Goal: Complete application form: Complete application form

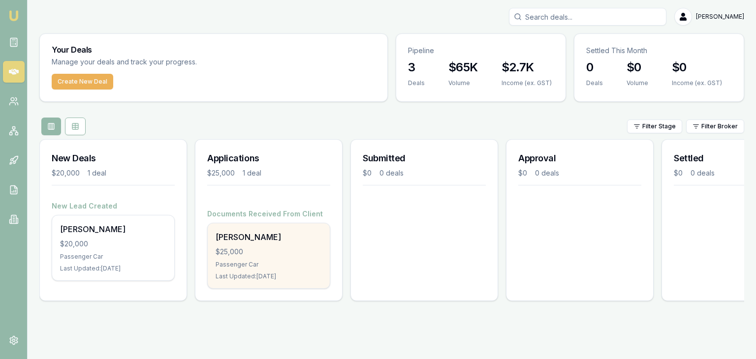
click at [243, 259] on div "Donna Ceba $25,000 Passenger Car Last Updated: 5 days ago" at bounding box center [269, 255] width 122 height 65
click at [243, 251] on div "$25,000" at bounding box center [268, 252] width 106 height 10
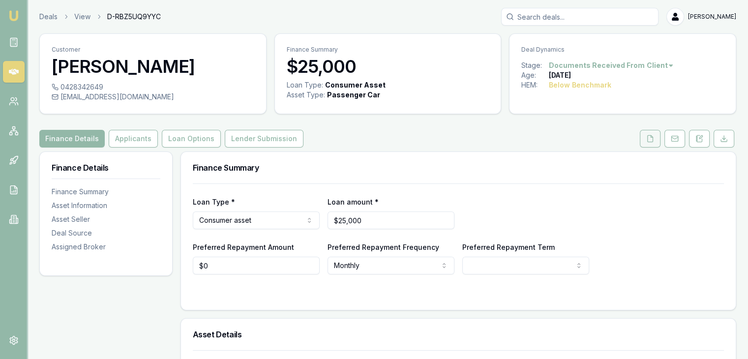
click at [650, 137] on icon at bounding box center [650, 139] width 8 height 8
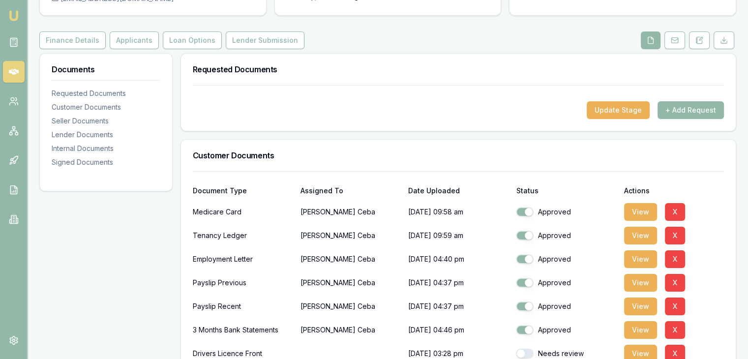
scroll to position [197, 0]
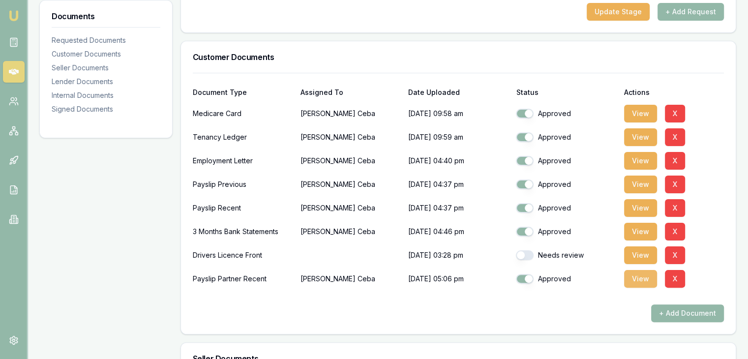
click at [641, 276] on button "View" at bounding box center [640, 279] width 33 height 18
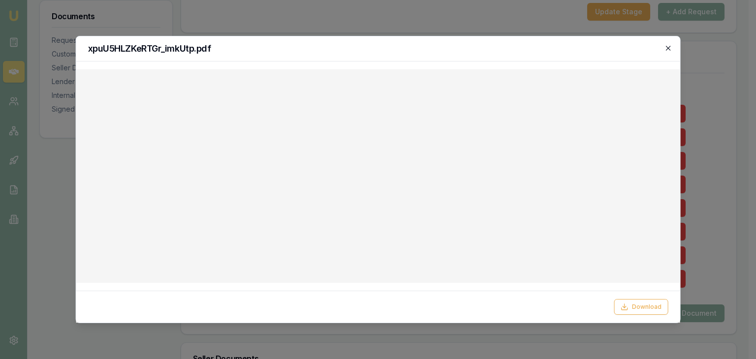
click at [669, 46] on icon "button" at bounding box center [668, 48] width 8 height 8
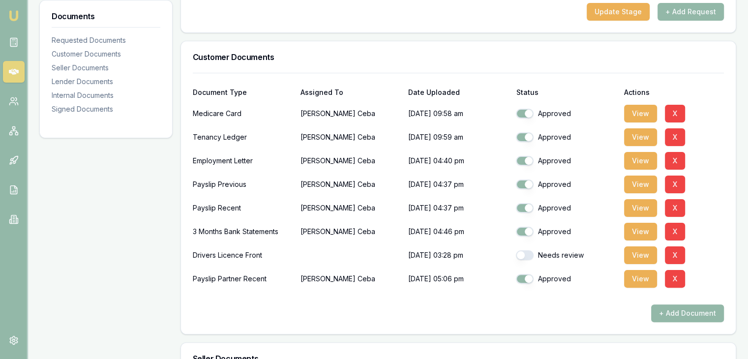
click at [530, 254] on button "button" at bounding box center [525, 255] width 18 height 10
checkbox input "true"
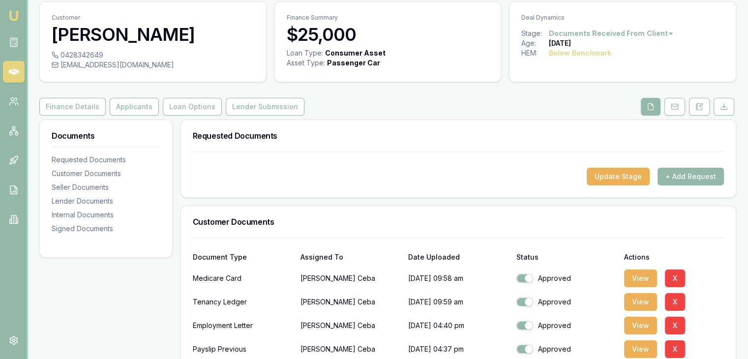
scroll to position [0, 0]
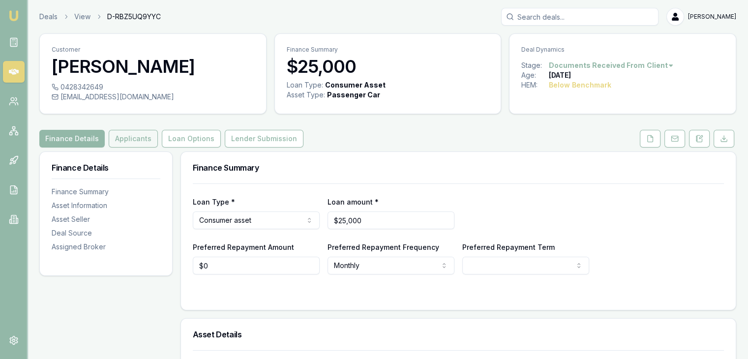
click at [127, 137] on button "Applicants" at bounding box center [133, 139] width 49 height 18
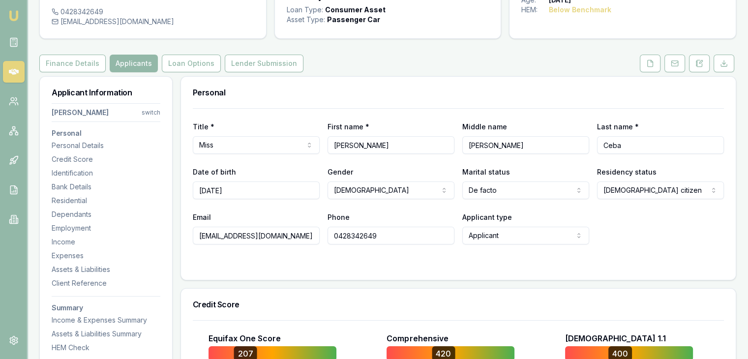
scroll to position [98, 0]
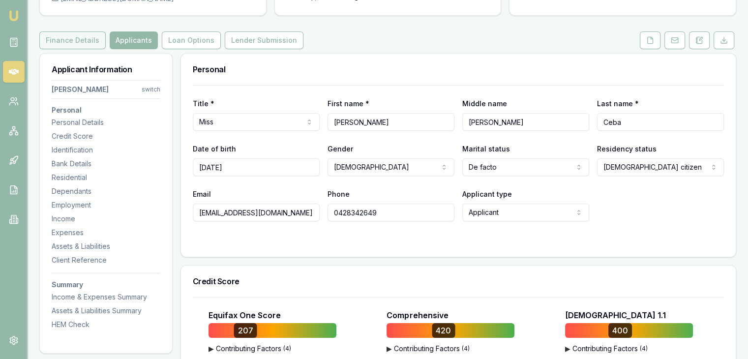
click at [73, 45] on button "Finance Details" at bounding box center [72, 40] width 66 height 18
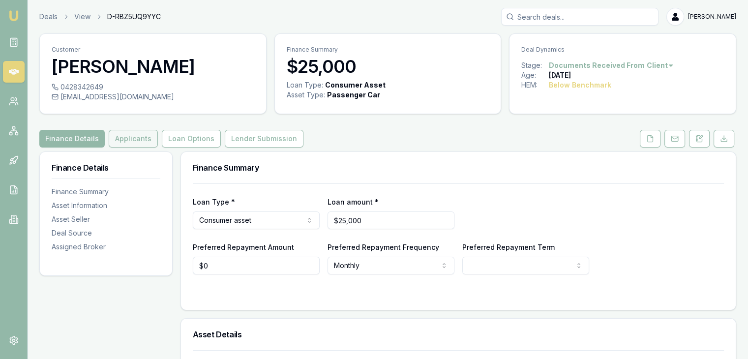
click at [126, 139] on button "Applicants" at bounding box center [133, 139] width 49 height 18
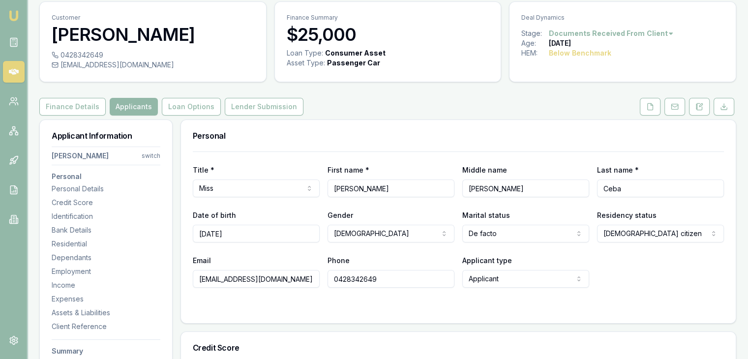
scroll to position [49, 0]
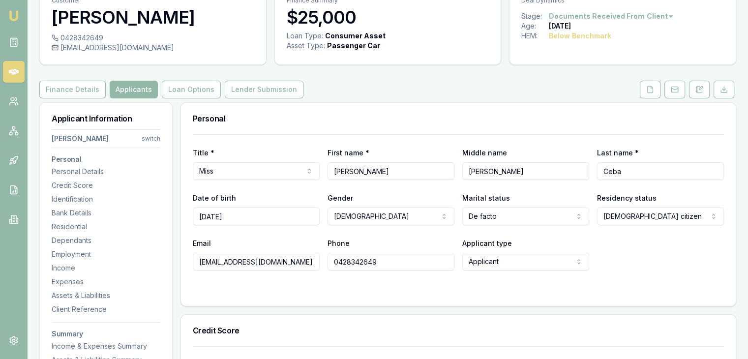
click at [152, 138] on html "Emu Broker Deals View D-RBZ5UQ9YYC Baron Ketterman Toggle Menu Customer Donna C…" at bounding box center [374, 130] width 748 height 359
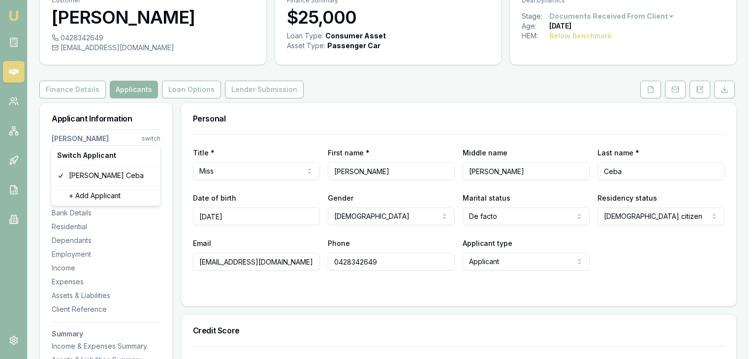
click at [152, 138] on html "Emu Broker Deals View D-RBZ5UQ9YYC Baron Ketterman Toggle Menu Customer Donna C…" at bounding box center [378, 130] width 756 height 359
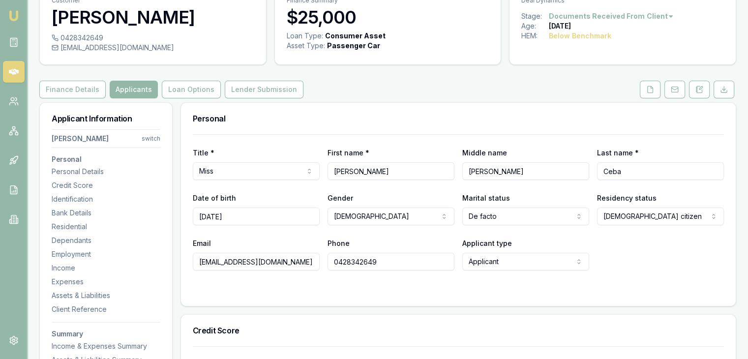
scroll to position [0, 0]
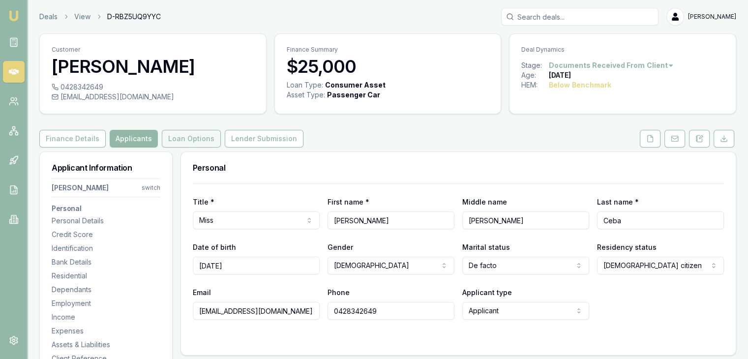
click at [187, 136] on button "Loan Options" at bounding box center [191, 139] width 59 height 18
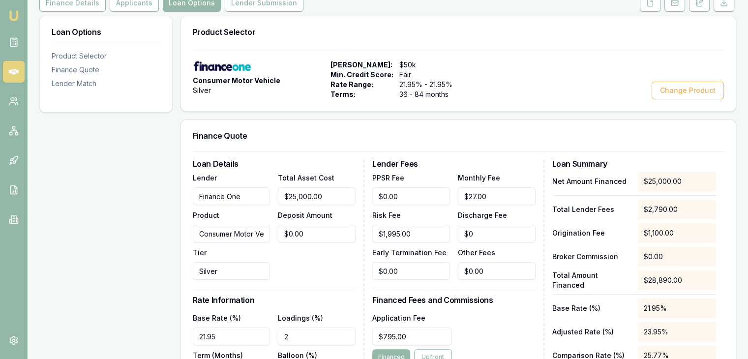
scroll to position [148, 0]
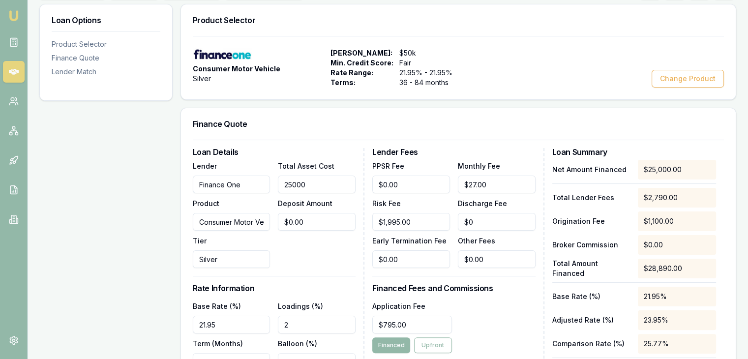
drag, startPoint x: 330, startPoint y: 185, endPoint x: 252, endPoint y: 183, distance: 78.2
click at [252, 183] on div "Lender Finance One Product Consumer Motor Vehicle Tier Silver Total Asset Cost …" at bounding box center [274, 214] width 163 height 108
type input "44000"
type input "0"
type input "$44,000.00"
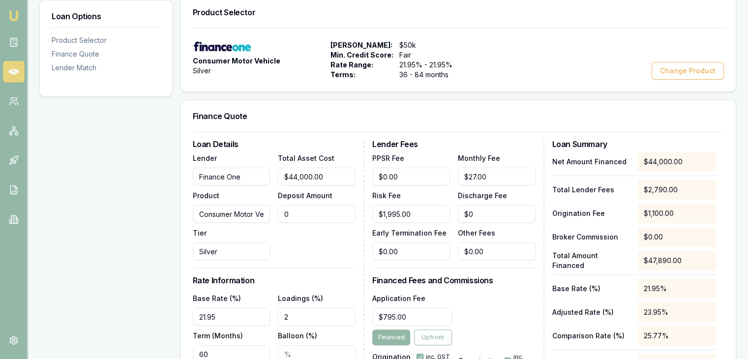
scroll to position [295, 0]
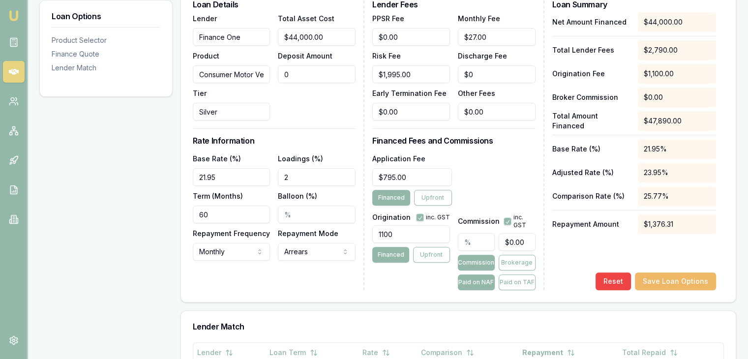
type input "$0.00"
click at [661, 280] on button "Save Loan Options" at bounding box center [675, 282] width 81 height 18
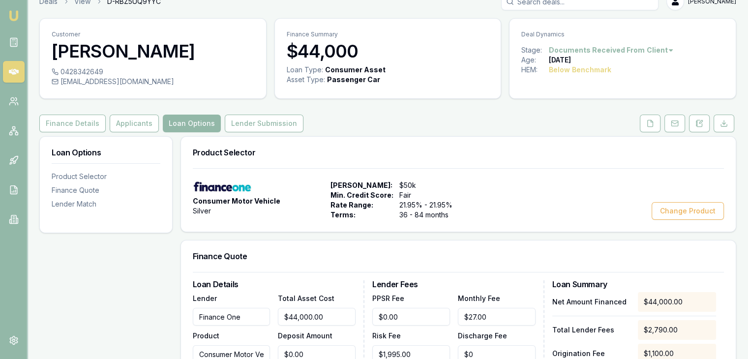
scroll to position [0, 0]
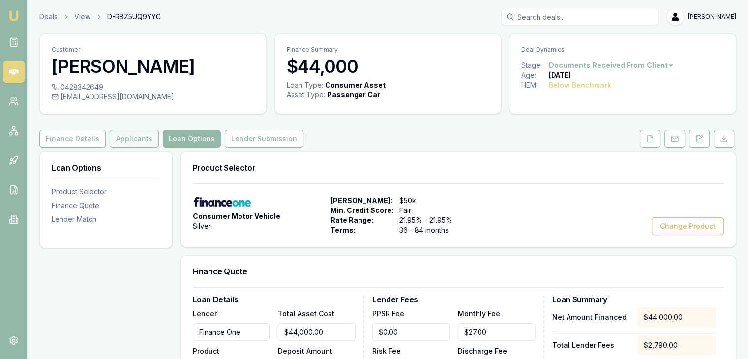
click at [129, 138] on button "Applicants" at bounding box center [134, 139] width 49 height 18
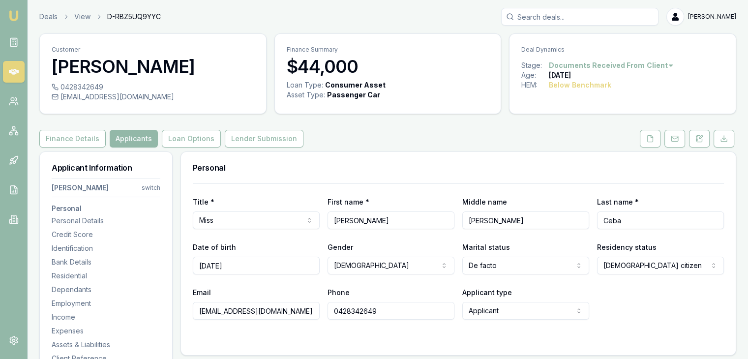
click at [150, 186] on html "Emu Broker Deals View D-RBZ5UQ9YYC Baron Ketterman Toggle Menu Customer Donna C…" at bounding box center [374, 179] width 748 height 359
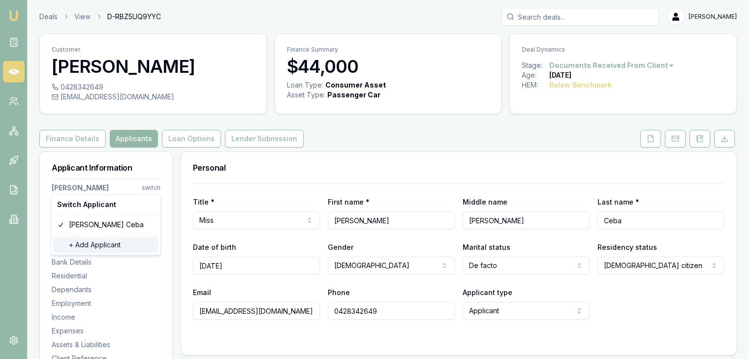
click at [109, 244] on div "+ Add Applicant" at bounding box center [105, 245] width 105 height 16
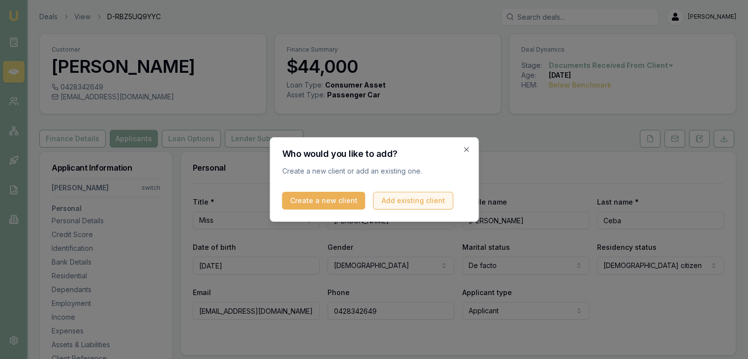
click at [407, 203] on button "Add existing client" at bounding box center [413, 201] width 80 height 18
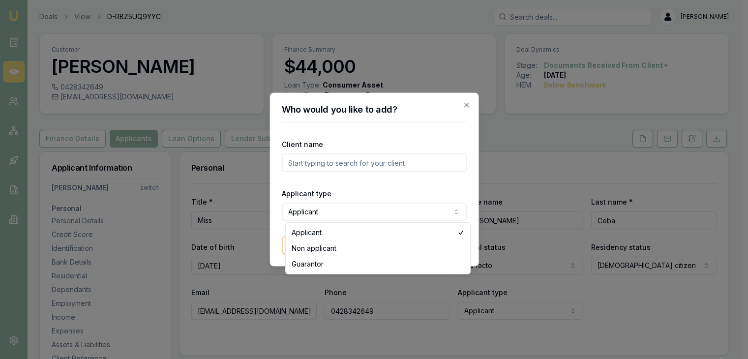
click at [339, 212] on body "Emu Broker Deals View D-RBZ5UQ9YYC Baron Ketterman Toggle Menu Customer Donna C…" at bounding box center [370, 179] width 741 height 359
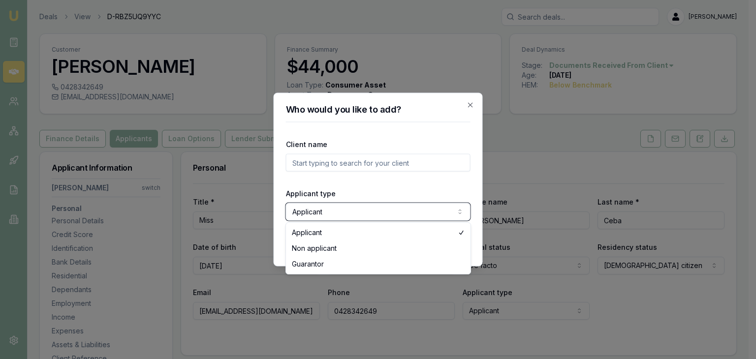
click at [314, 164] on body "Emu Broker Deals View D-RBZ5UQ9YYC Baron Ketterman Toggle Menu Customer Donna C…" at bounding box center [374, 179] width 748 height 359
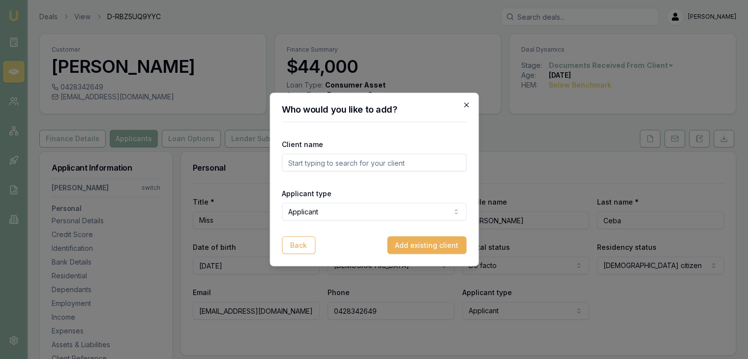
click at [467, 105] on icon "button" at bounding box center [466, 105] width 8 height 8
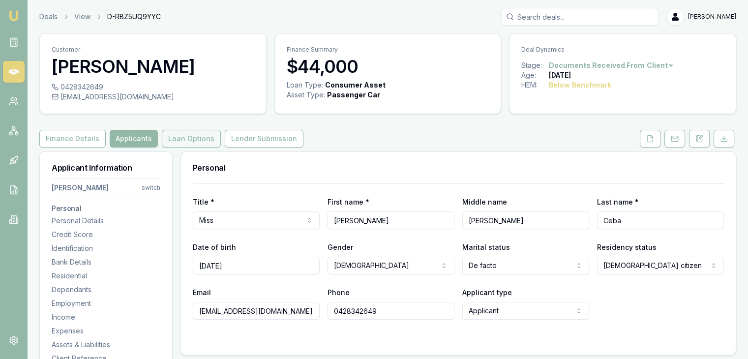
click at [185, 140] on button "Loan Options" at bounding box center [191, 139] width 59 height 18
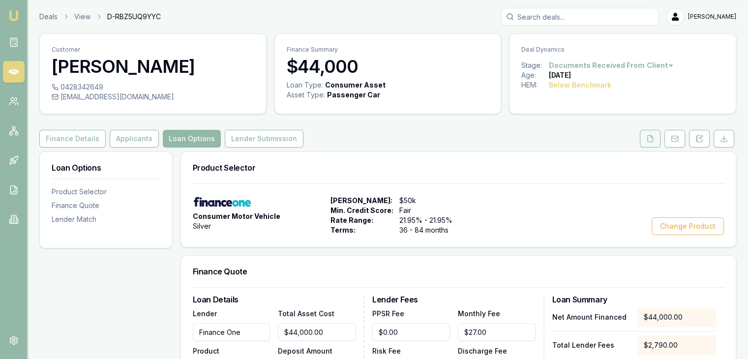
click at [652, 139] on icon at bounding box center [650, 139] width 8 height 8
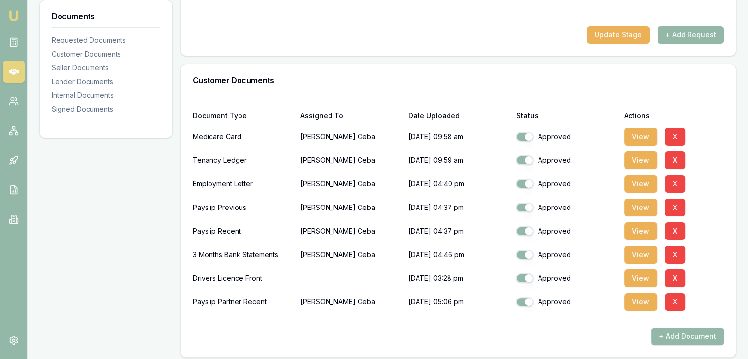
scroll to position [246, 0]
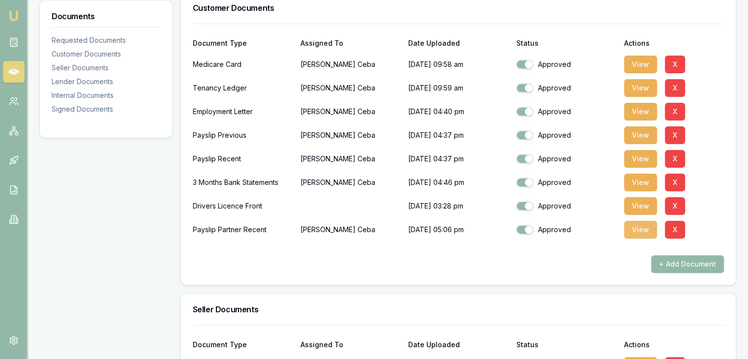
click at [639, 228] on button "View" at bounding box center [640, 230] width 33 height 18
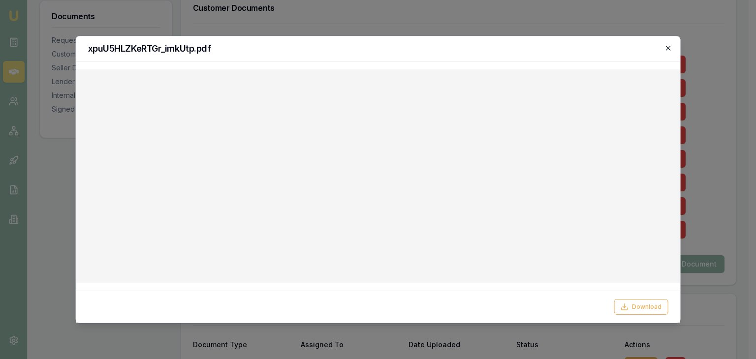
click at [666, 50] on icon "button" at bounding box center [668, 48] width 4 height 4
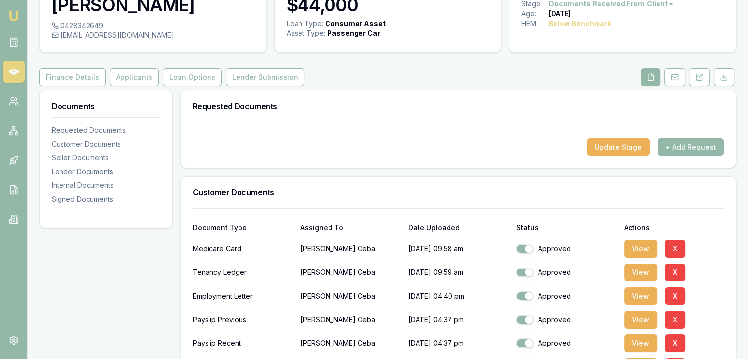
scroll to position [49, 0]
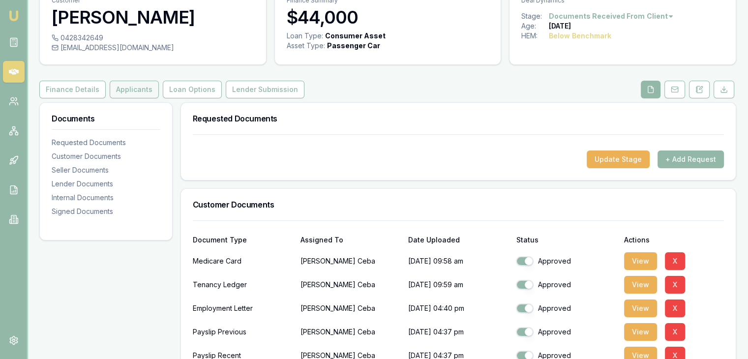
click at [131, 89] on button "Applicants" at bounding box center [134, 90] width 49 height 18
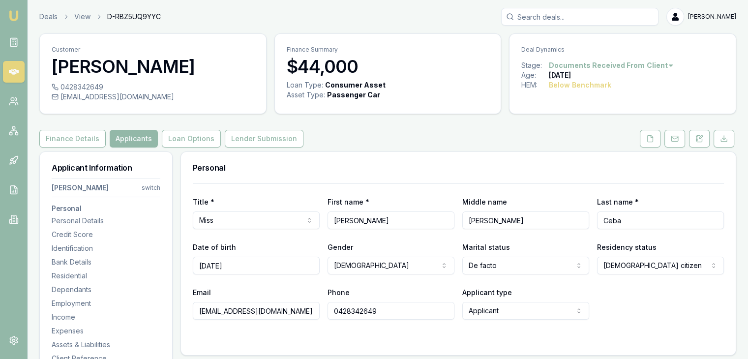
click at [148, 187] on html "Emu Broker Deals View D-RBZ5UQ9YYC Baron Ketterman Toggle Menu Customer Donna C…" at bounding box center [374, 179] width 748 height 359
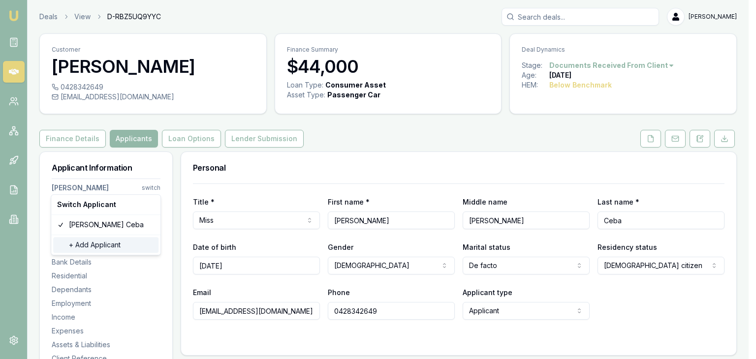
click at [91, 245] on div "+ Add Applicant" at bounding box center [105, 245] width 105 height 16
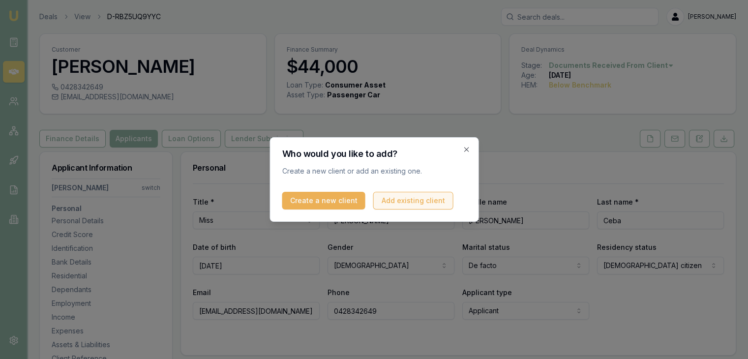
click at [403, 202] on button "Add existing client" at bounding box center [413, 201] width 80 height 18
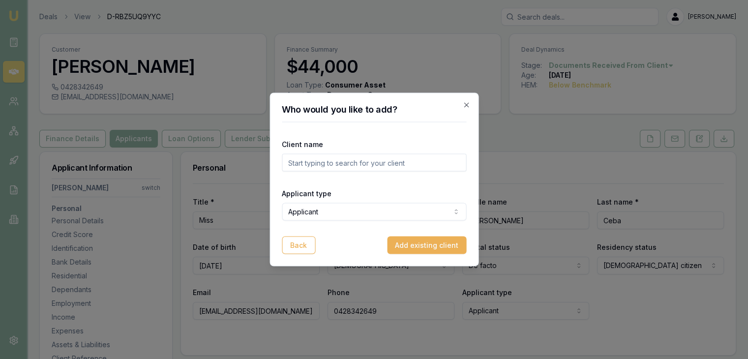
click at [312, 163] on input "text" at bounding box center [374, 163] width 184 height 18
type input "Ur-Rahman Azaan"
click at [298, 247] on button "Back" at bounding box center [298, 246] width 33 height 18
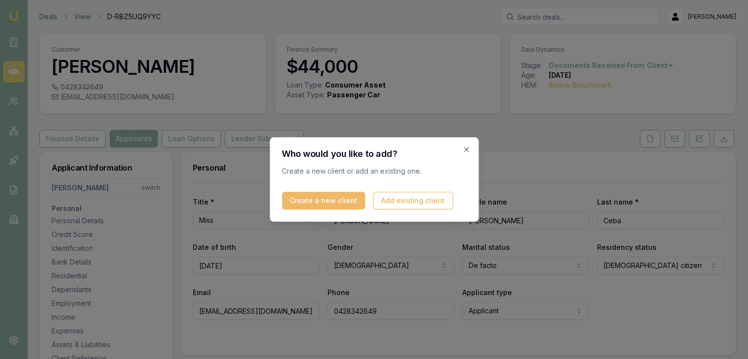
click at [319, 201] on button "Create a new client" at bounding box center [323, 201] width 83 height 18
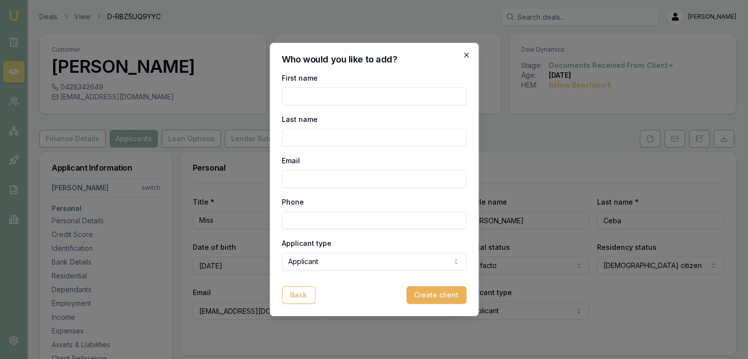
click at [465, 58] on icon "button" at bounding box center [466, 55] width 8 height 8
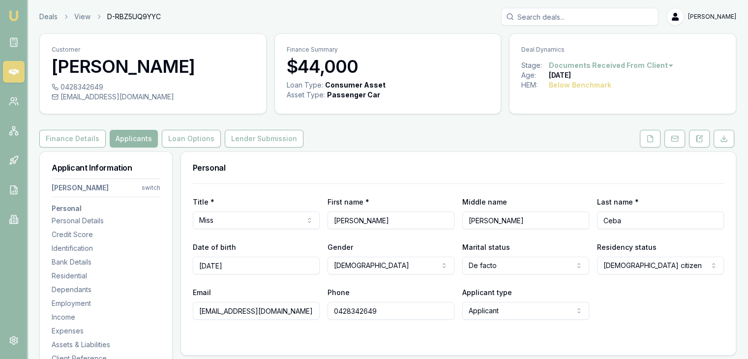
click at [147, 186] on html "Emu Broker Deals View D-RBZ5UQ9YYC Baron Ketterman Toggle Menu Customer Donna C…" at bounding box center [374, 179] width 748 height 359
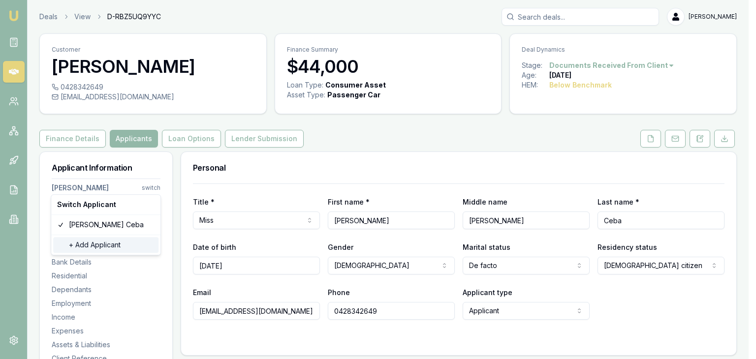
click at [114, 246] on div "+ Add Applicant" at bounding box center [105, 245] width 105 height 16
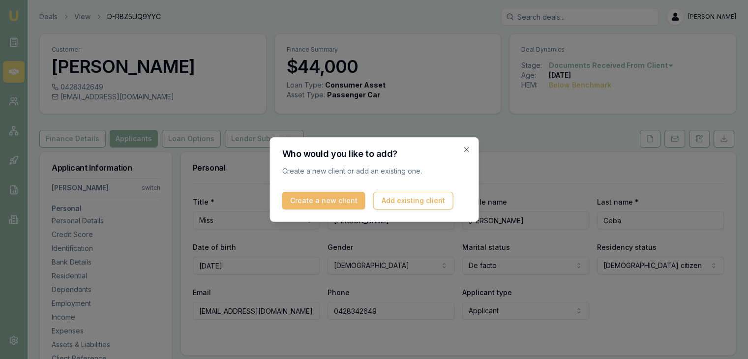
click at [303, 201] on button "Create a new client" at bounding box center [323, 201] width 83 height 18
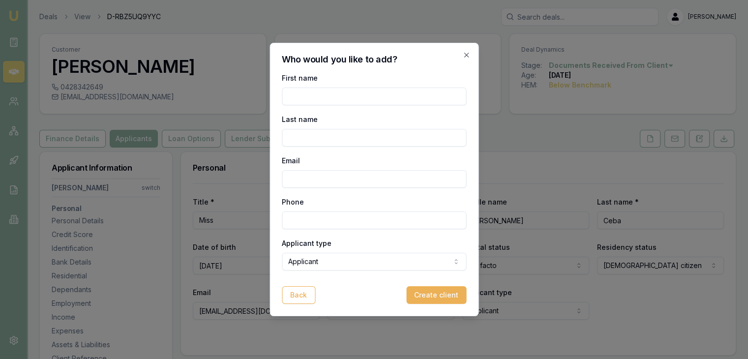
click at [303, 96] on input "First name" at bounding box center [374, 97] width 184 height 18
type input "UR-Rahman"
type input "Azaan"
type input "urrahman.azaan@gmail.com"
click at [294, 225] on input "Phone" at bounding box center [374, 221] width 184 height 18
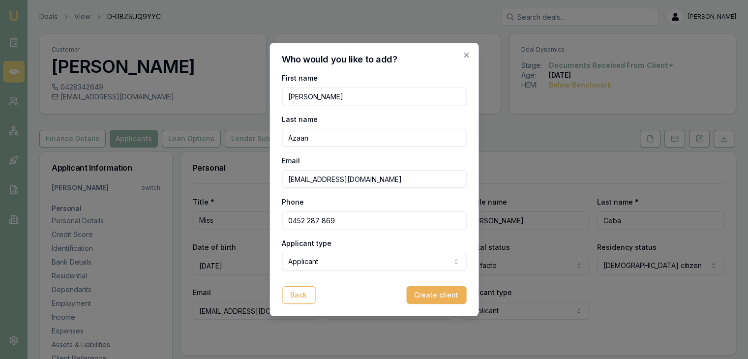
type input "0452 287 869"
click at [301, 263] on body "Emu Broker Deals View D-RBZ5UQ9YYC Baron Ketterman Toggle Menu Customer Donna C…" at bounding box center [374, 179] width 748 height 359
click at [430, 294] on button "Create client" at bounding box center [436, 295] width 60 height 18
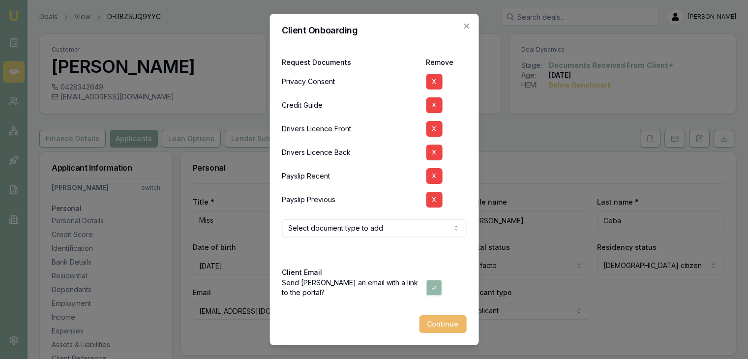
click at [442, 325] on button "Continue" at bounding box center [442, 324] width 47 height 18
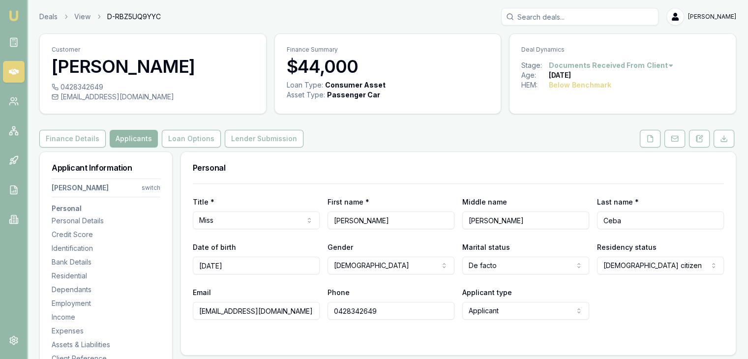
click at [465, 15] on div "Deals View D-RBZ5UQ9YYC Baron Ketterman" at bounding box center [387, 17] width 697 height 18
click at [151, 187] on html "Emu Broker Deals View D-RBZ5UQ9YYC Baron Ketterman Toggle Menu Customer Donna C…" at bounding box center [374, 179] width 748 height 359
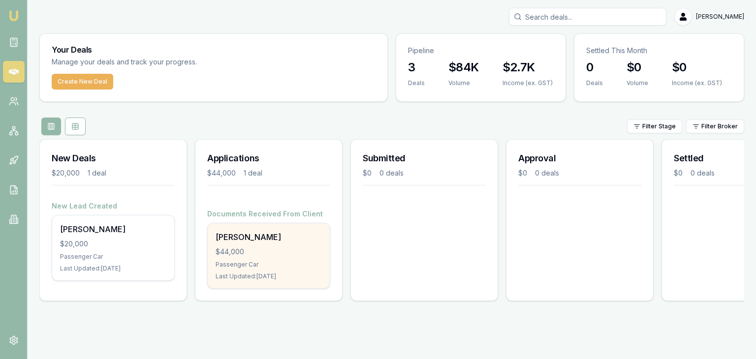
click at [282, 249] on div "$44,000" at bounding box center [268, 252] width 106 height 10
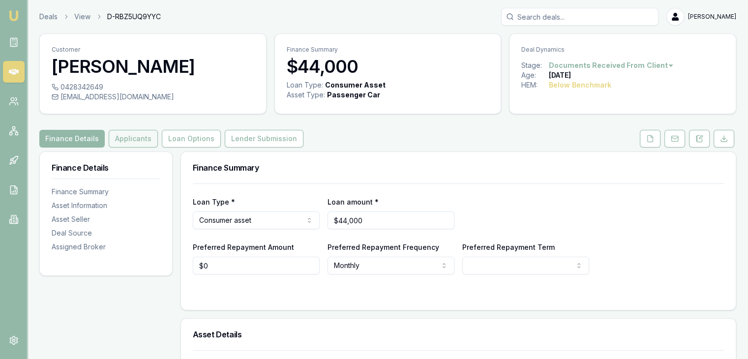
click at [128, 138] on button "Applicants" at bounding box center [133, 139] width 49 height 18
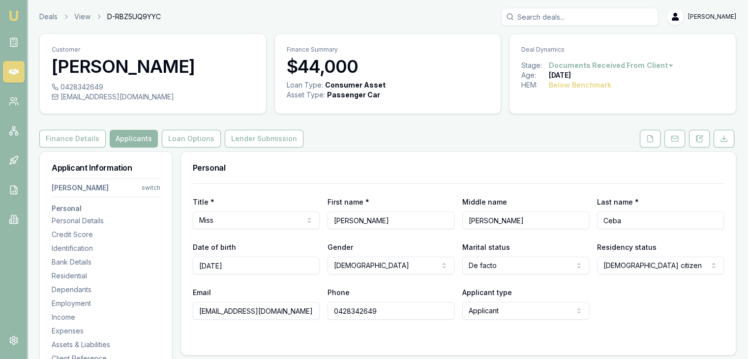
click at [152, 186] on html "Emu Broker Deals View D-RBZ5UQ9YYC Baron Ketterman Toggle Menu Customer Donna C…" at bounding box center [374, 179] width 748 height 359
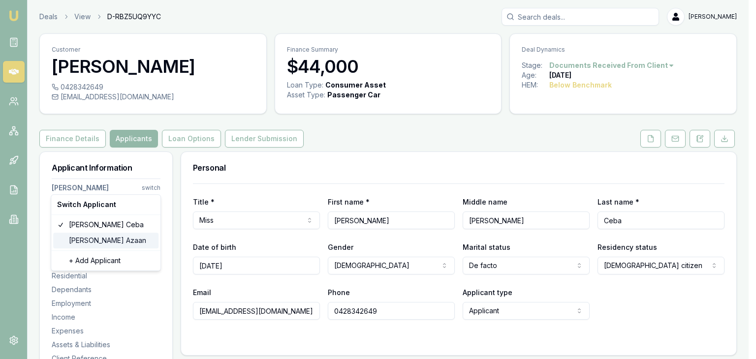
click at [91, 241] on div "UR-Rahman Azaan" at bounding box center [105, 241] width 105 height 16
select select
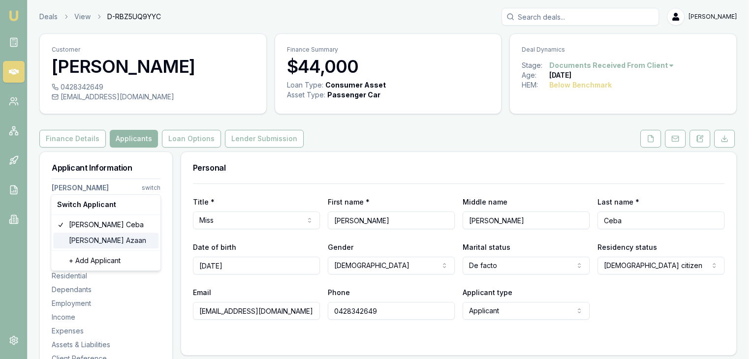
type input "UR-Rahman"
type input "Azaan"
type input "urrahman.azaan@gmail.com"
type input "0452287869"
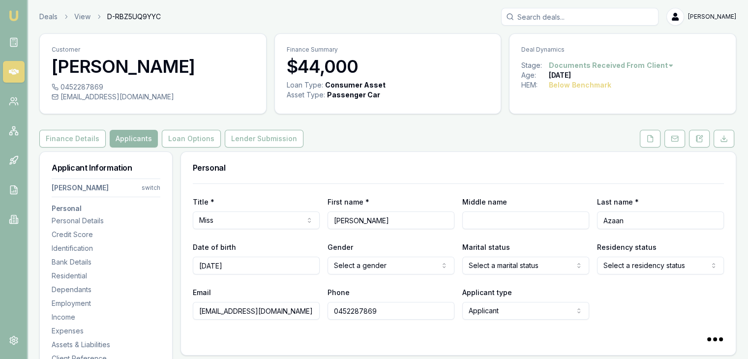
click at [311, 219] on html "Emu Broker Deals View D-RBZ5UQ9YYC Baron Ketterman Toggle Menu Customer UR-Rahm…" at bounding box center [374, 179] width 748 height 359
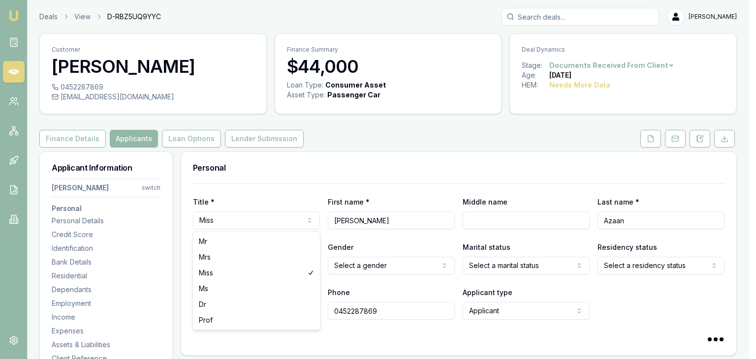
select select "Mr"
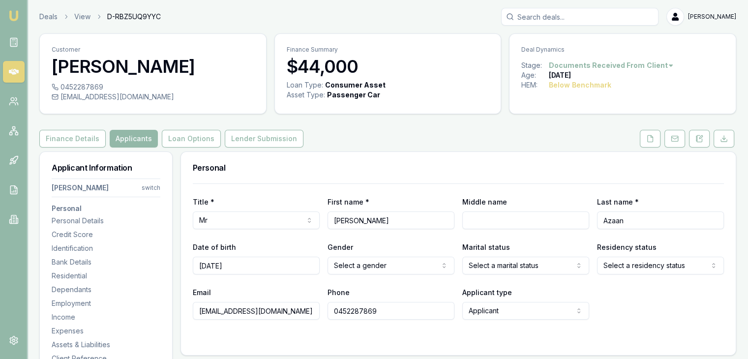
click at [315, 266] on input "31/03/2004" at bounding box center [256, 266] width 127 height 18
type input "3"
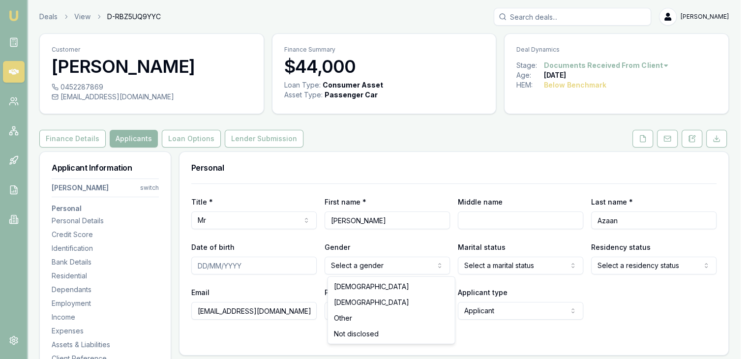
click at [376, 268] on html "Emu Broker Deals View D-RBZ5UQ9YYC Baron Ketterman Toggle Menu Customer UR-Rahm…" at bounding box center [374, 179] width 748 height 359
select select "MALE"
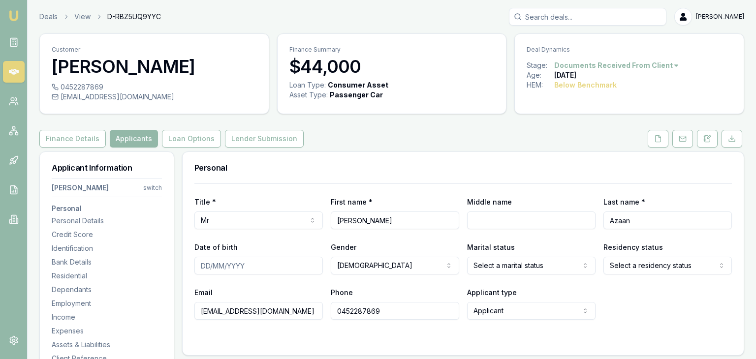
click at [515, 267] on html "Emu Broker Deals View D-RBZ5UQ9YYC Baron Ketterman Toggle Menu Customer UR-Rahm…" at bounding box center [378, 179] width 756 height 359
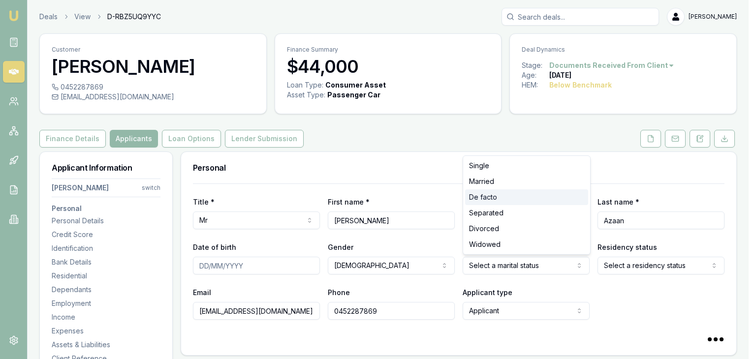
type input "31/03/2004"
select select "DE_FACTO"
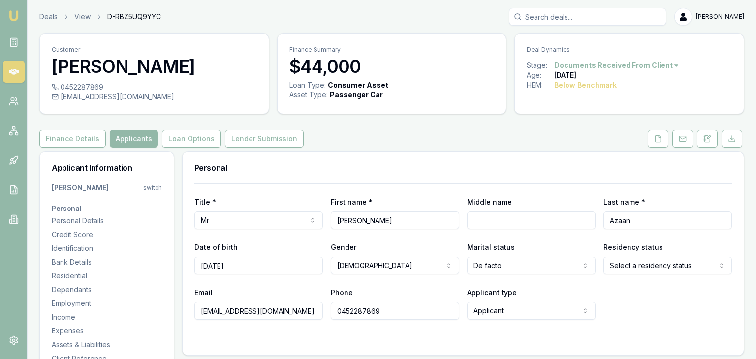
click at [628, 264] on html "Emu Broker Deals View D-RBZ5UQ9YYC Baron Ketterman Toggle Menu Customer UR-Rahm…" at bounding box center [378, 179] width 756 height 359
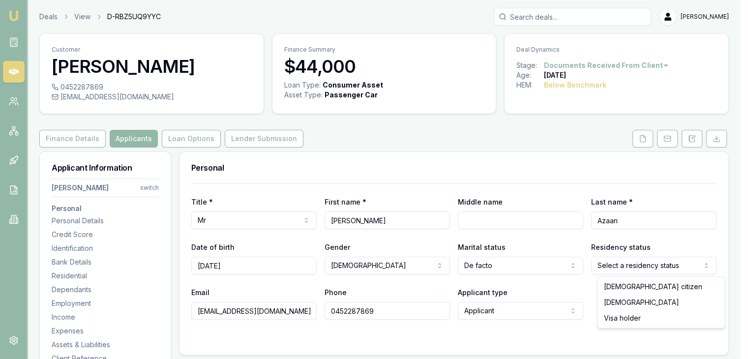
click at [629, 265] on html "Emu Broker Deals View D-RBZ5UQ9YYC Baron Ketterman Toggle Menu Customer UR-Rahm…" at bounding box center [374, 179] width 748 height 359
select select "AUSTRALIAN_CITIZEN"
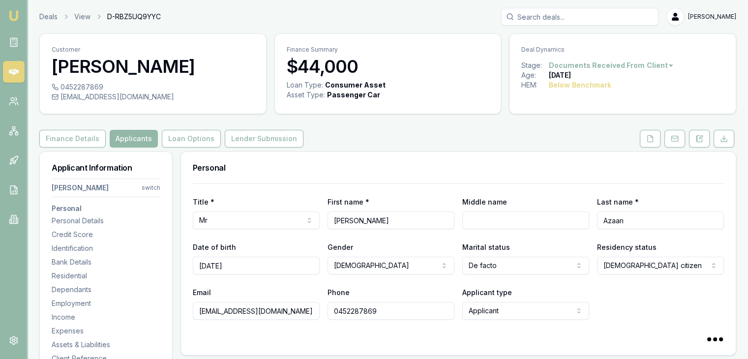
drag, startPoint x: 248, startPoint y: 266, endPoint x: 173, endPoint y: 263, distance: 75.8
type input "31/03/2004"
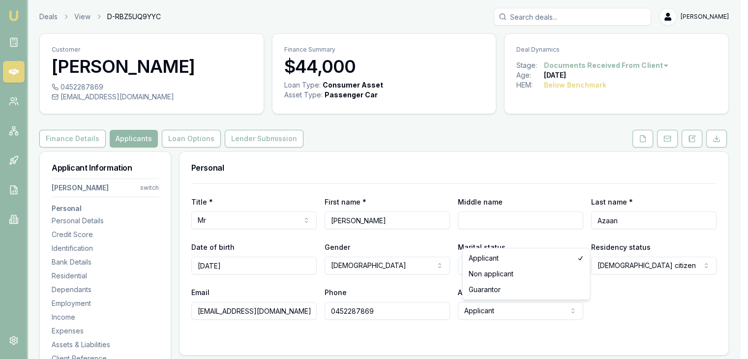
click at [485, 312] on html "Emu Broker Deals View D-RBZ5UQ9YYC Baron Ketterman Toggle Menu Customer UR-Rahm…" at bounding box center [374, 179] width 748 height 359
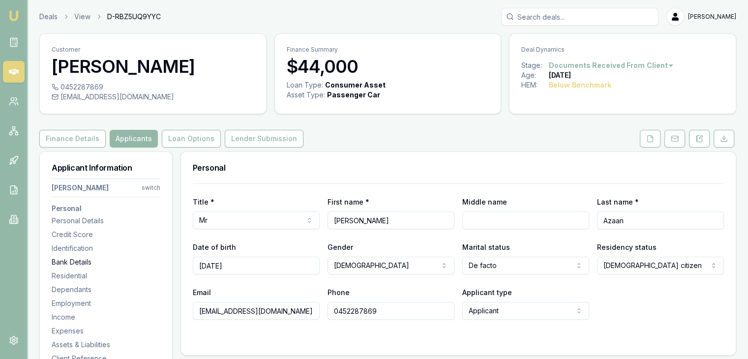
drag, startPoint x: 245, startPoint y: 266, endPoint x: 156, endPoint y: 264, distance: 89.5
click at [187, 141] on button "Loan Options" at bounding box center [191, 139] width 59 height 18
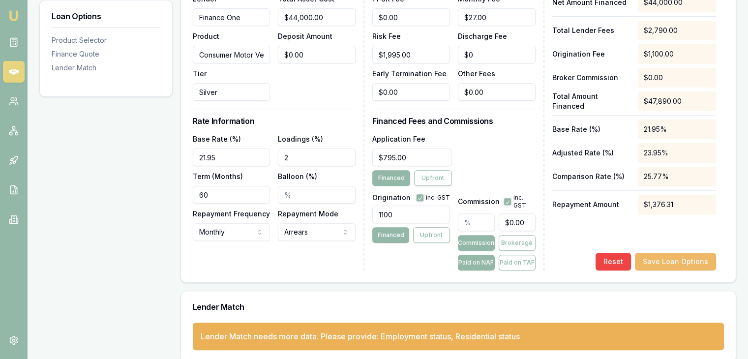
scroll to position [325, 0]
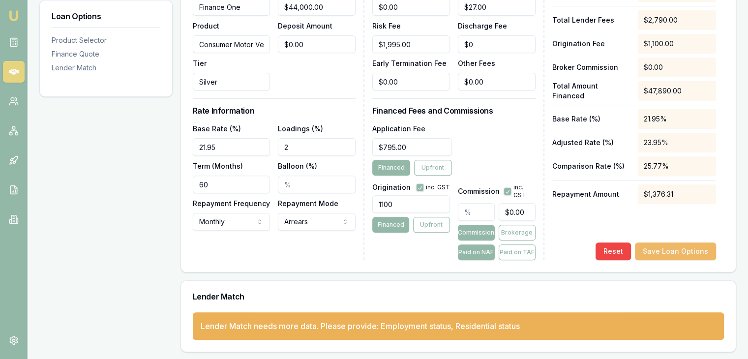
click at [684, 248] on button "Save Loan Options" at bounding box center [675, 252] width 81 height 18
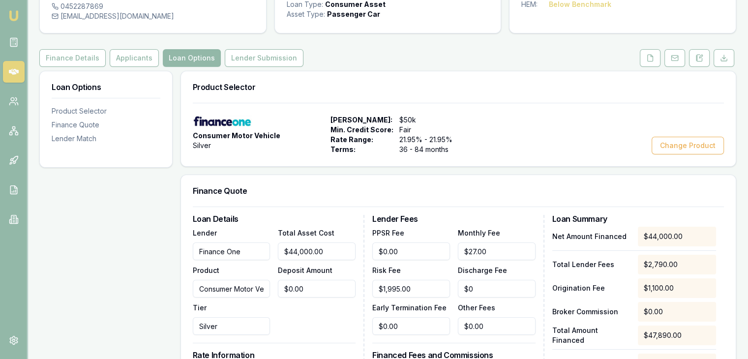
scroll to position [79, 0]
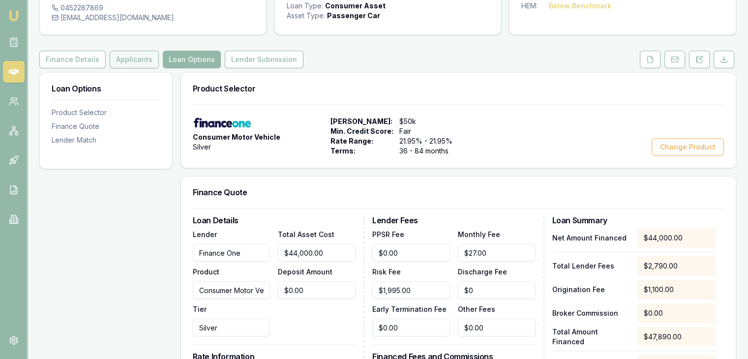
click at [134, 59] on button "Applicants" at bounding box center [134, 60] width 49 height 18
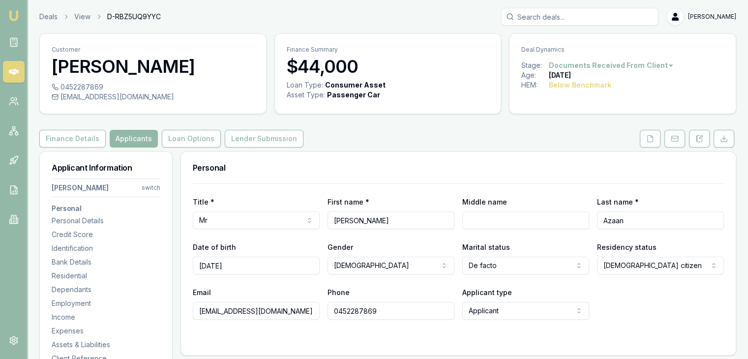
click at [244, 269] on input "31/03/2004" at bounding box center [256, 266] width 127 height 18
type input "3"
type input "31/03/2004"
